Goal: Transaction & Acquisition: Purchase product/service

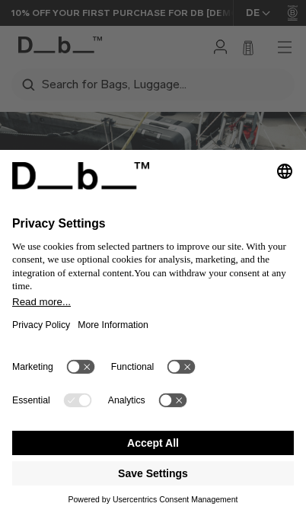
click at [123, 354] on div "Selecting an option will immediately change the language Privacy Settings We us…" at bounding box center [153, 252] width 306 height 205
click at [110, 444] on button "Accept All" at bounding box center [153, 443] width 282 height 24
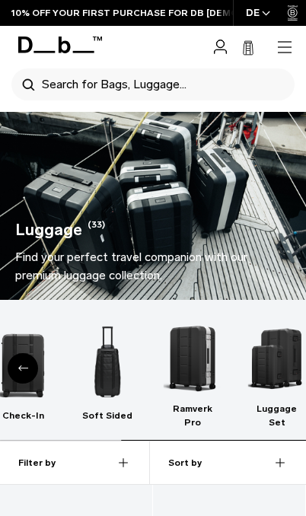
click at [178, 349] on img "5 / 6" at bounding box center [193, 358] width 58 height 87
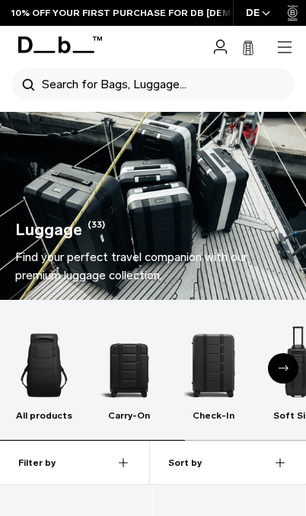
click at [113, 361] on img "2 / 6" at bounding box center [129, 365] width 58 height 87
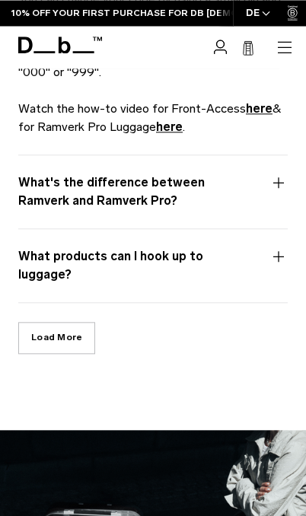
scroll to position [1609, 0]
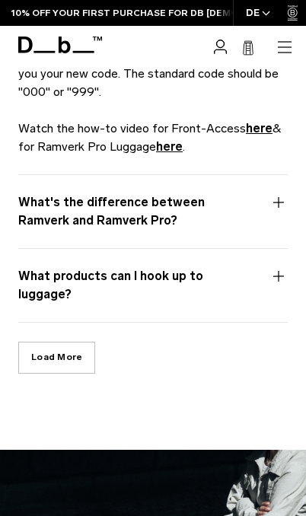
click at [43, 213] on button "What's the difference between Ramverk and Ramverk Pro?" at bounding box center [152, 220] width 269 height 55
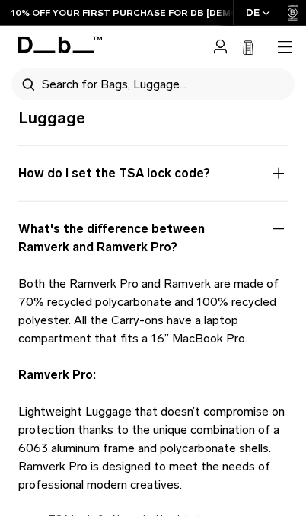
scroll to position [1408, 0]
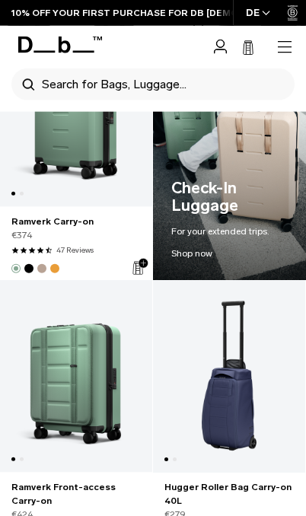
scroll to position [1870, 0]
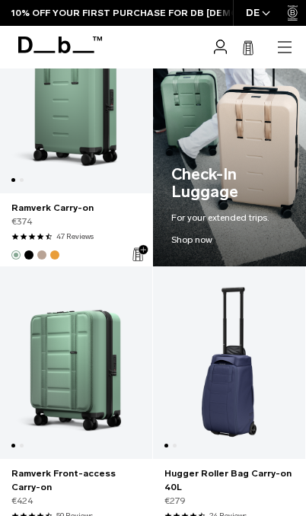
click at [65, 352] on link "Ramverk Front-access Carry-on" at bounding box center [76, 362] width 152 height 193
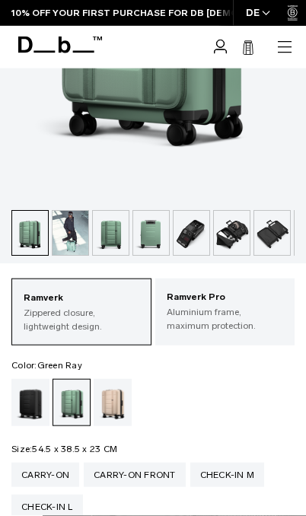
scroll to position [375, 0]
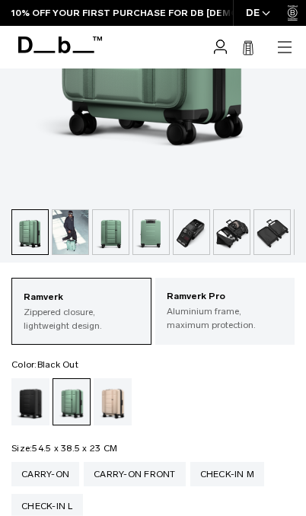
click at [21, 401] on div "Black Out" at bounding box center [30, 401] width 39 height 47
